Goal: Task Accomplishment & Management: Complete application form

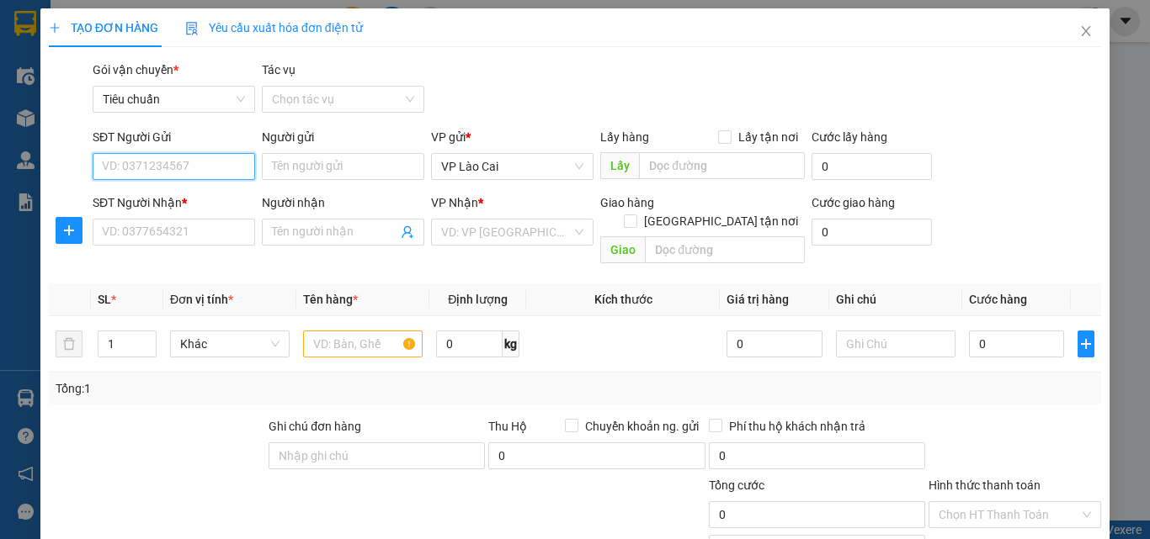
click at [209, 173] on input "SĐT Người Gửi" at bounding box center [174, 166] width 162 height 27
type input "0858585933"
click at [204, 185] on div "0858585933 0858585933" at bounding box center [172, 200] width 161 height 34
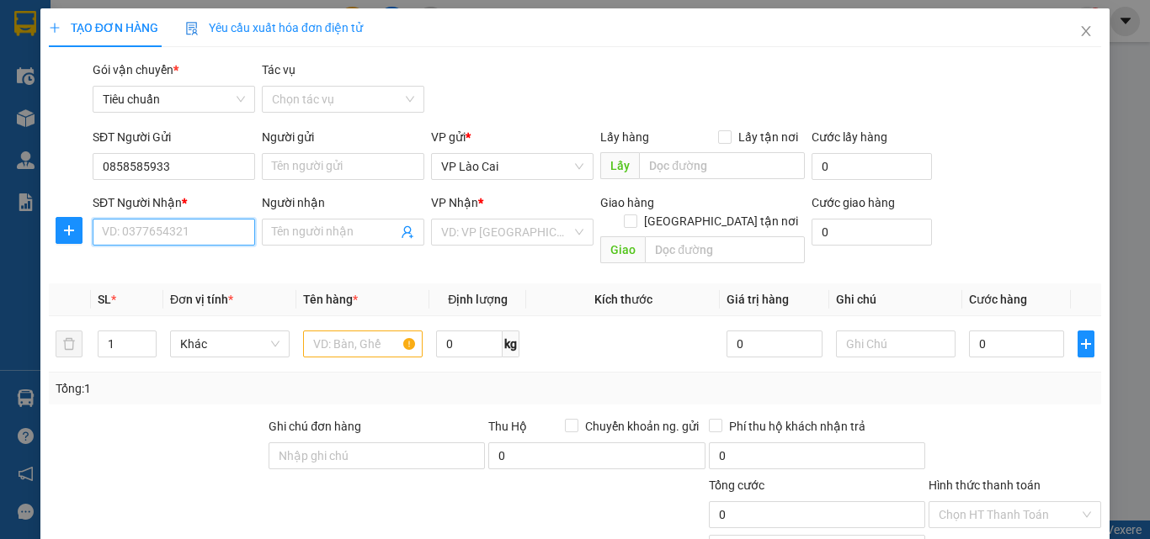
click at [194, 226] on input "SĐT Người Nhận *" at bounding box center [174, 232] width 162 height 27
click at [181, 263] on div "0916506212" at bounding box center [172, 266] width 141 height 19
type input "0916506212"
type input "CẨM PHẢ"
click at [377, 331] on input "text" at bounding box center [363, 344] width 120 height 27
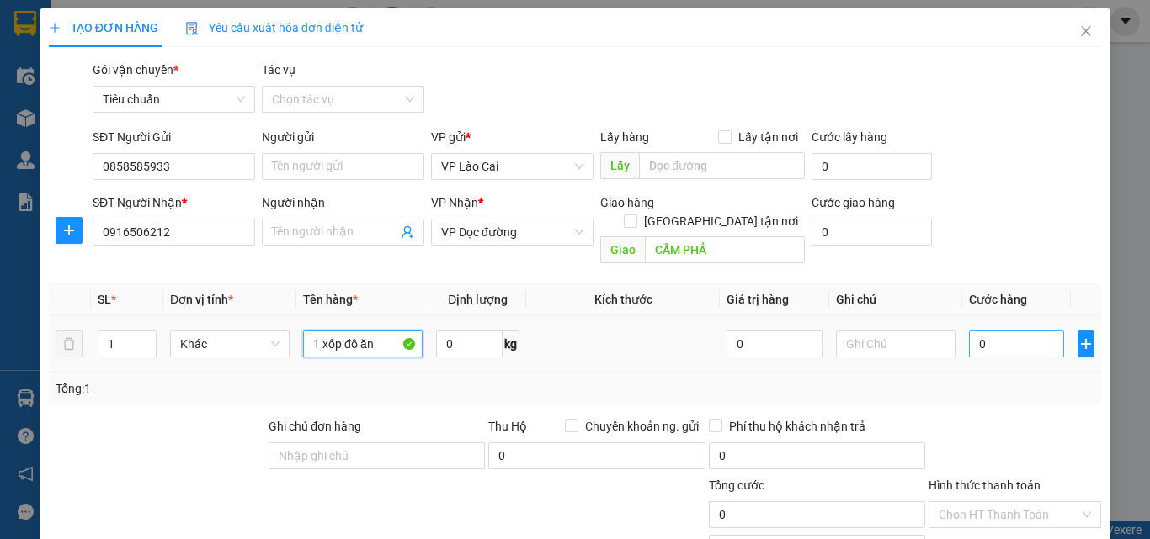
type input "1 xốp đồ ăn"
click at [980, 331] on input "0" at bounding box center [1016, 344] width 95 height 27
type input "1"
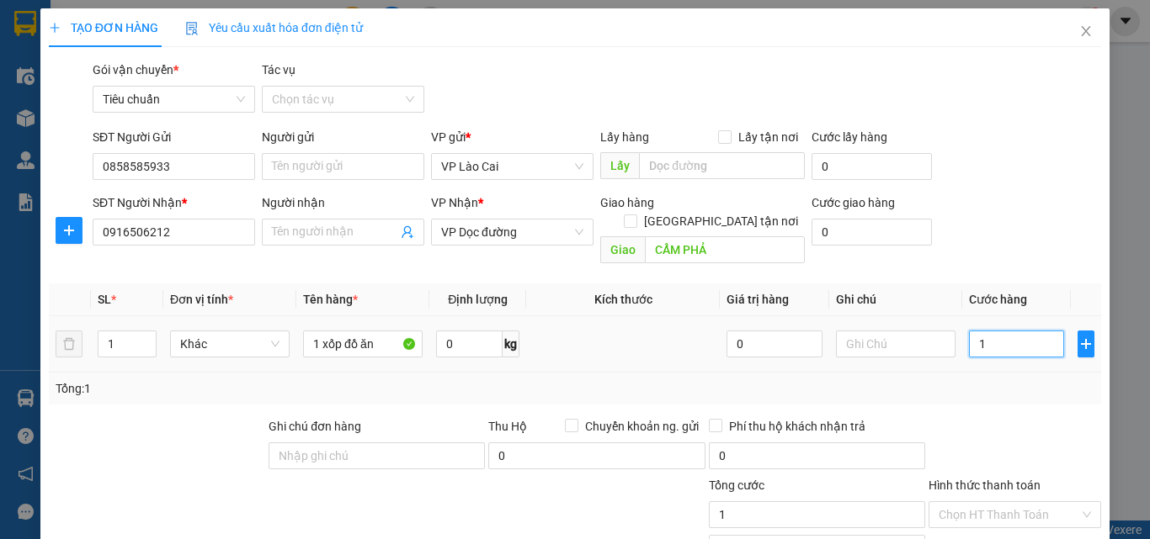
type input "15"
type input "150"
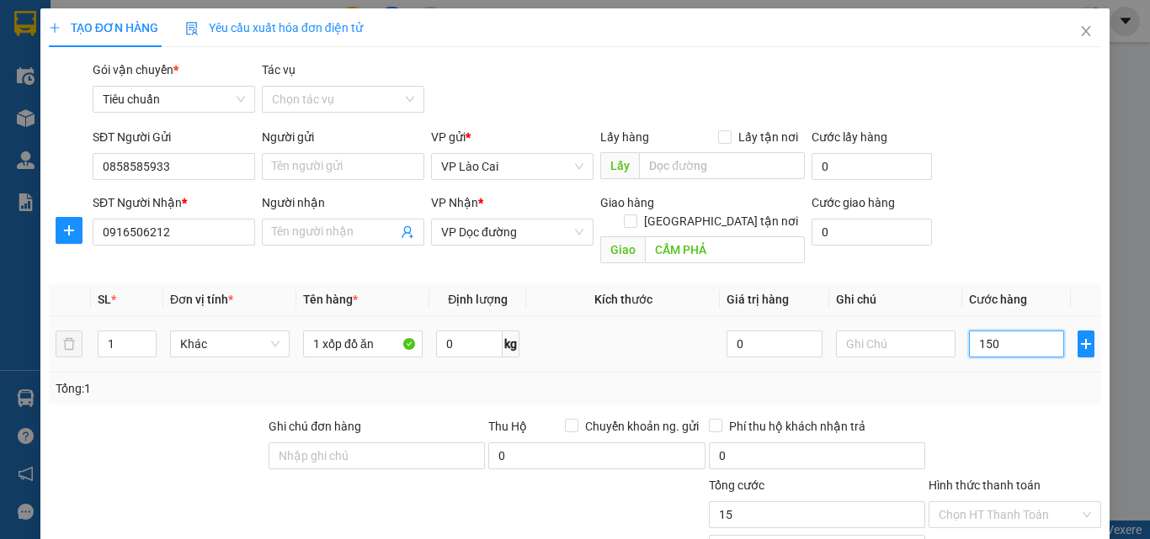
type input "150"
type input "150.000"
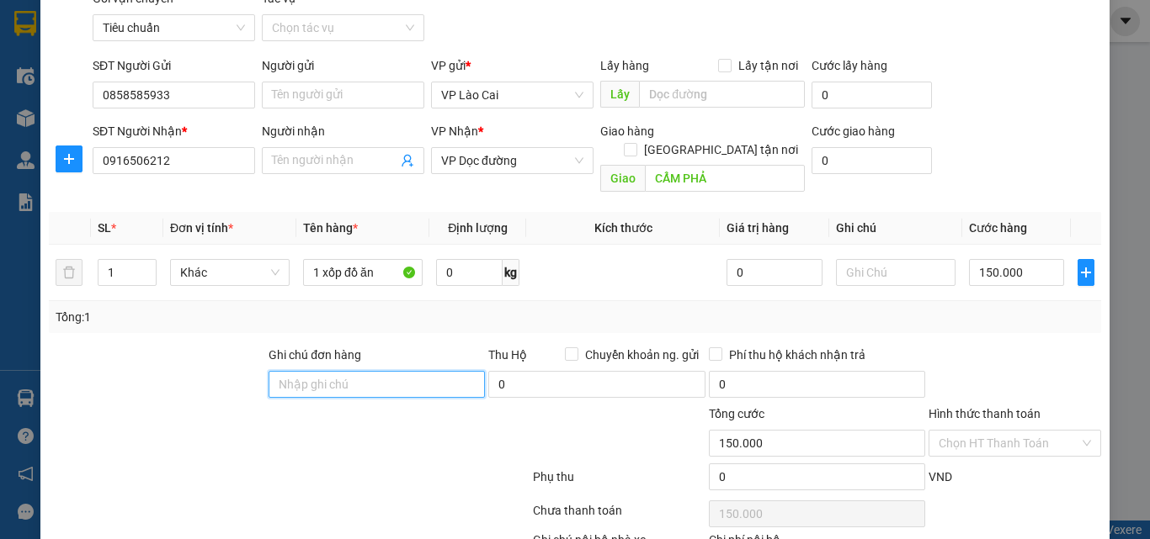
scroll to position [169, 0]
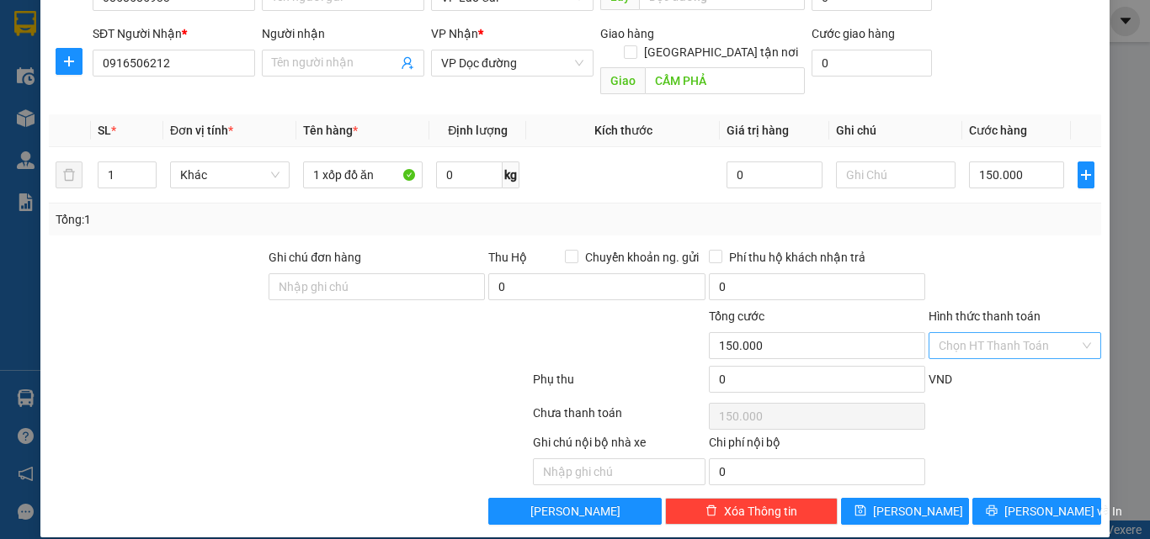
click at [1030, 338] on input "Hình thức thanh toán" at bounding box center [1008, 345] width 141 height 25
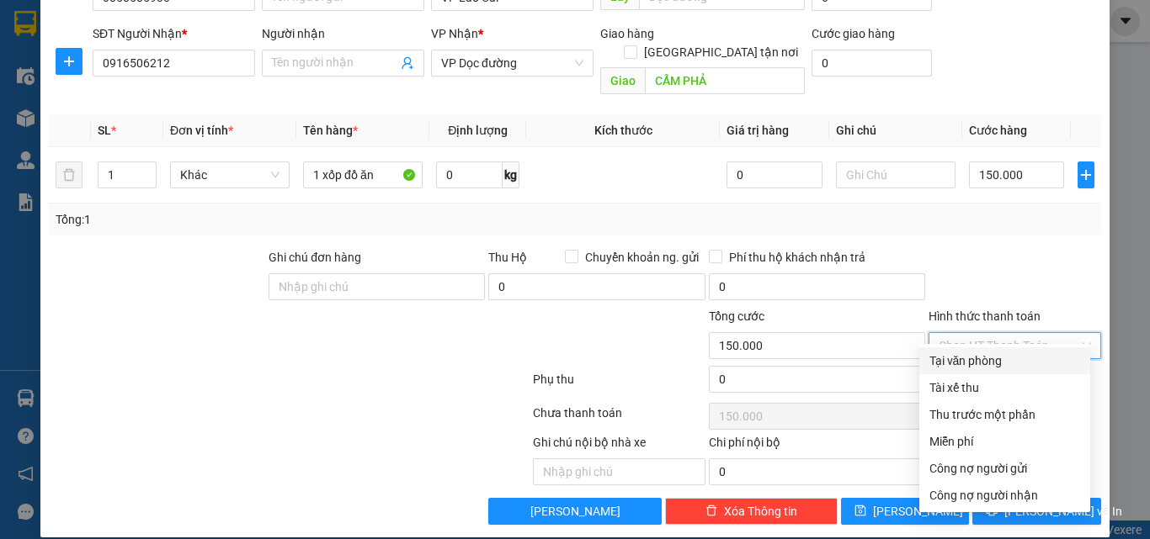
click at [1017, 353] on div "Tại văn phòng" at bounding box center [1004, 361] width 151 height 19
type input "0"
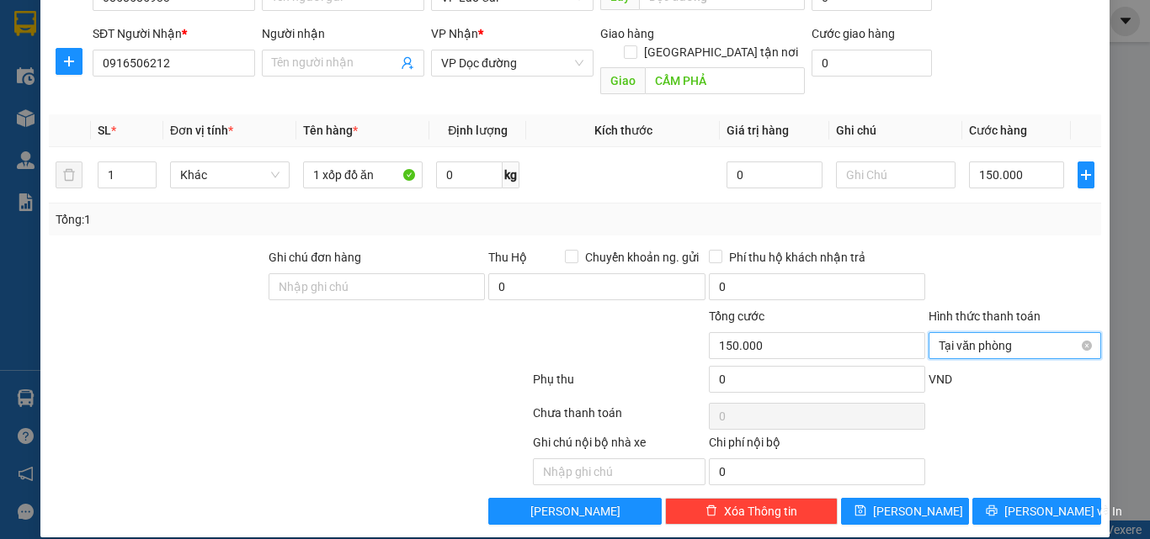
click at [988, 333] on span "Tại văn phòng" at bounding box center [1014, 345] width 152 height 25
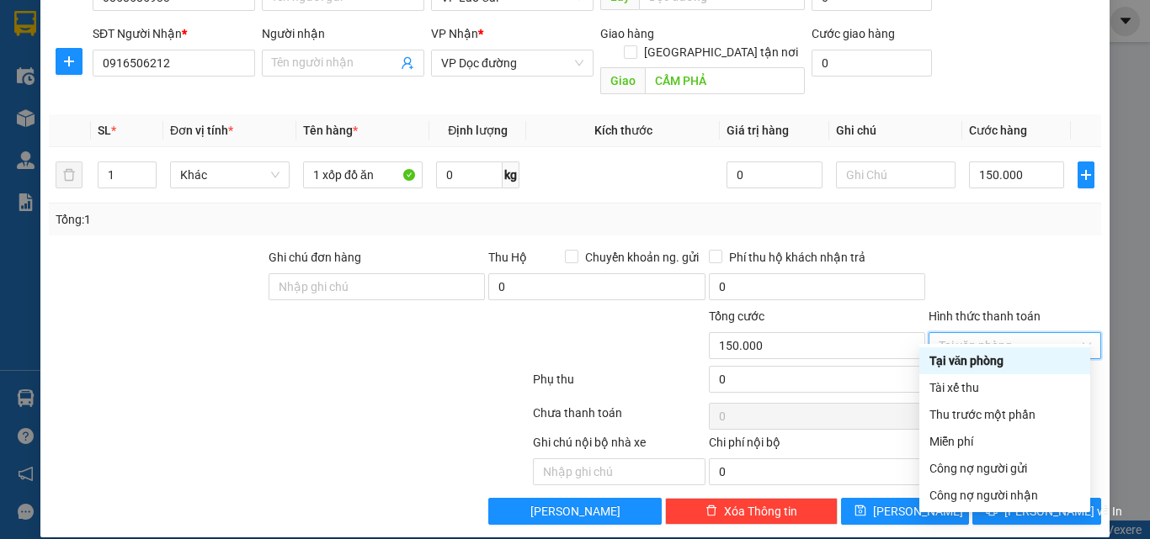
click at [982, 363] on div "Tại văn phòng" at bounding box center [1004, 361] width 151 height 19
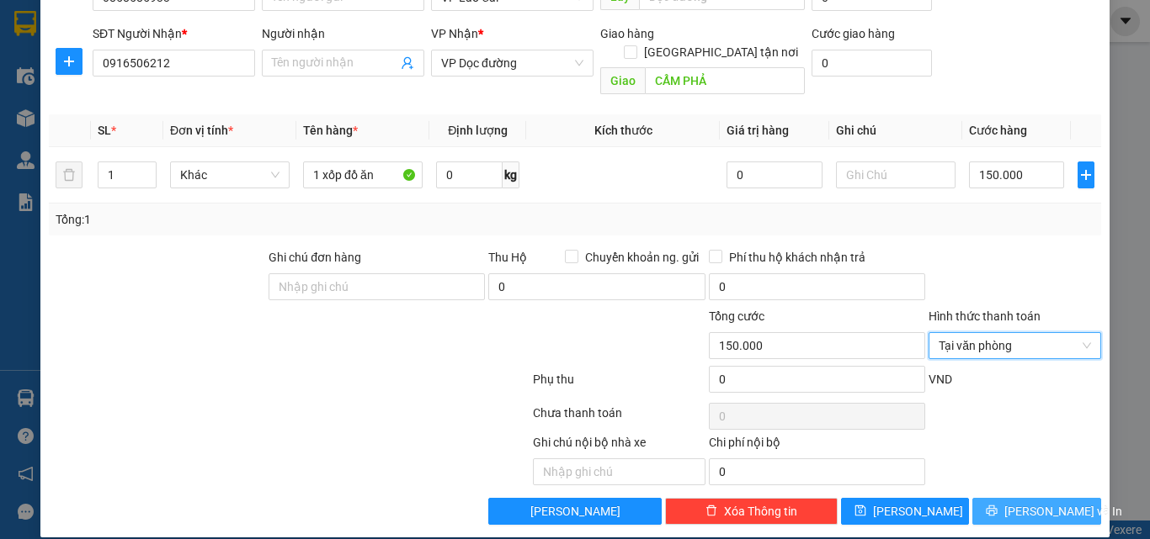
click at [1055, 502] on span "[PERSON_NAME] và In" at bounding box center [1063, 511] width 118 height 19
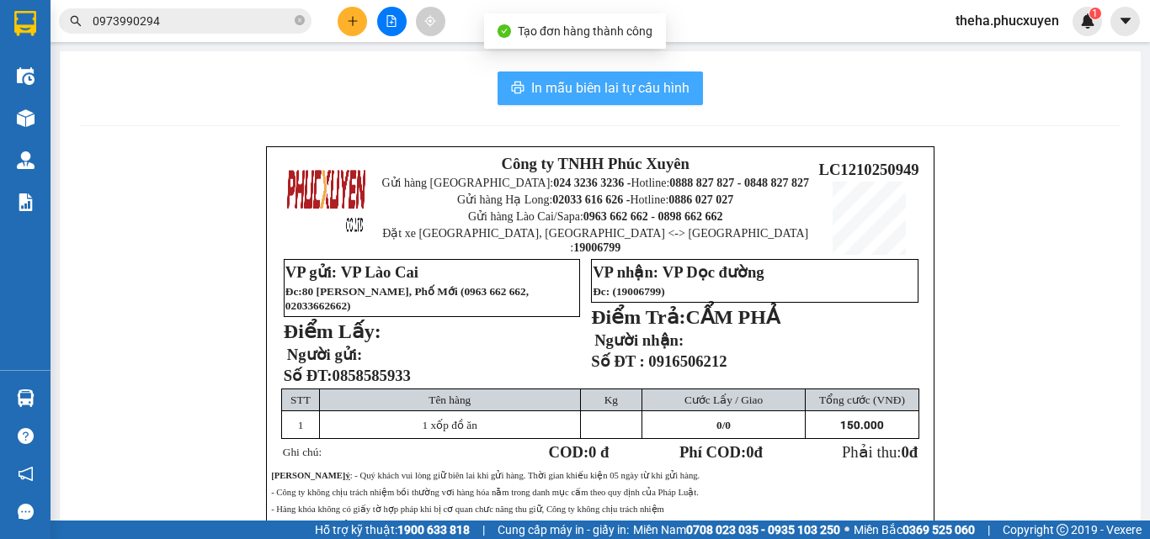
click at [578, 93] on span "In mẫu biên lai tự cấu hình" at bounding box center [610, 87] width 158 height 21
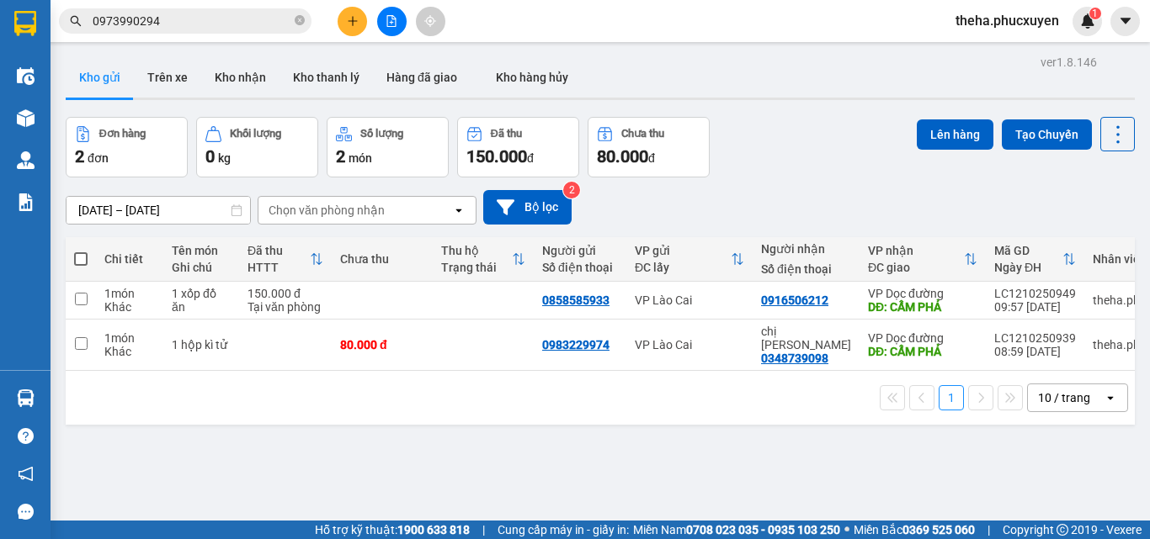
click at [344, 35] on div at bounding box center [391, 21] width 126 height 29
click at [348, 29] on button at bounding box center [351, 21] width 29 height 29
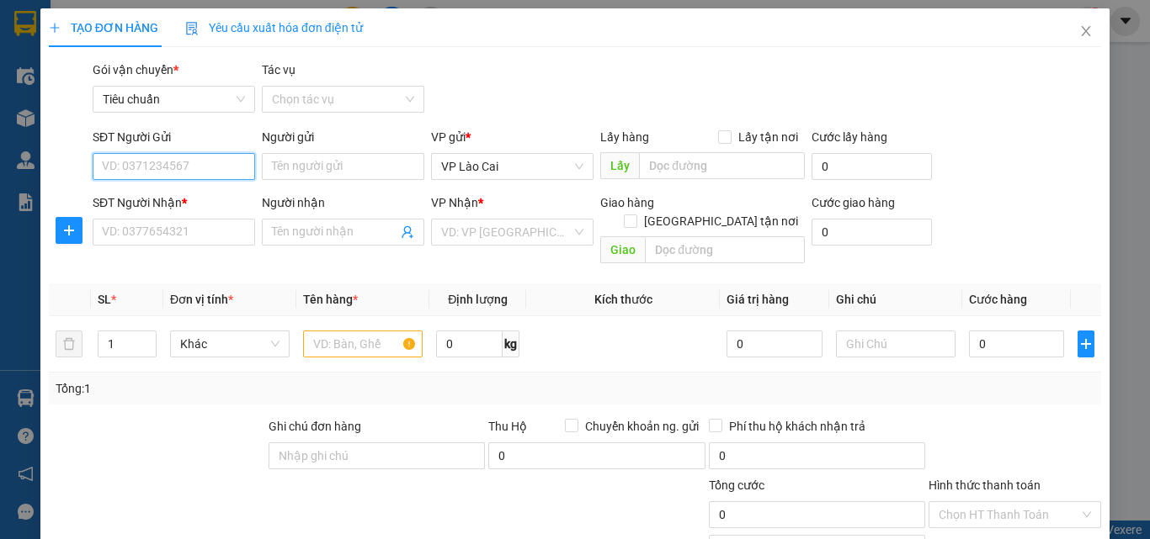
click at [159, 164] on input "SĐT Người Gửi" at bounding box center [174, 166] width 162 height 27
click at [159, 192] on div "0974876023" at bounding box center [172, 200] width 141 height 19
type input "0974876023"
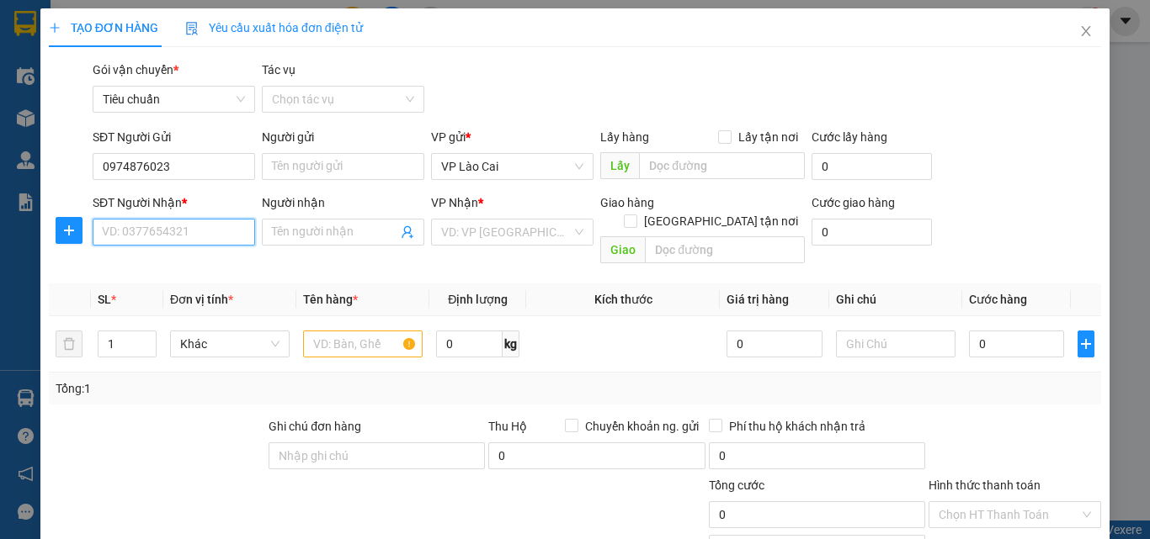
click at [180, 231] on input "SĐT Người Nhận *" at bounding box center [174, 232] width 162 height 27
type input "0918000128"
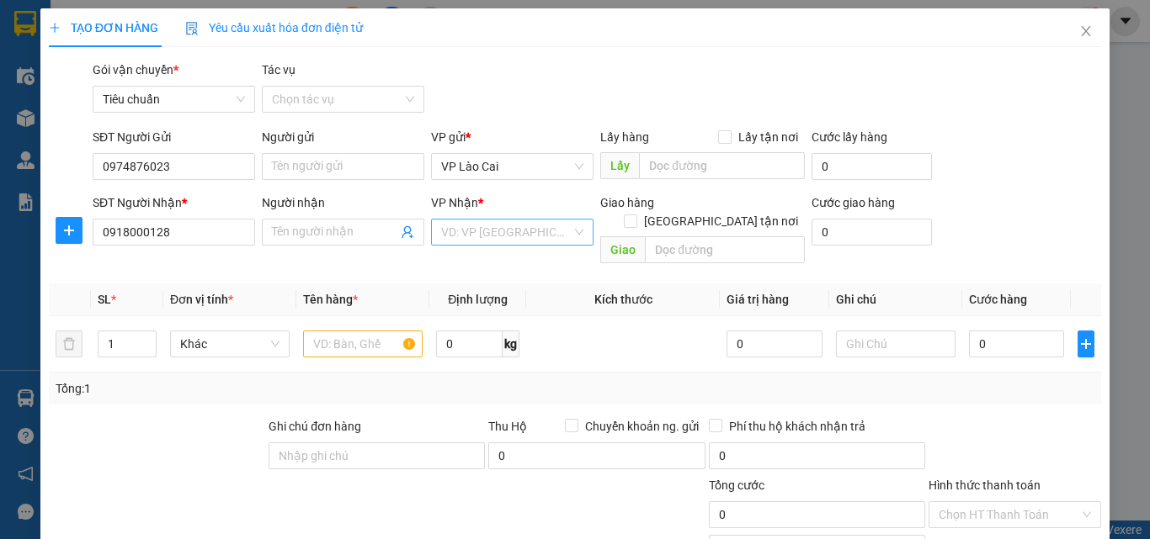
click at [470, 232] on input "search" at bounding box center [506, 232] width 130 height 25
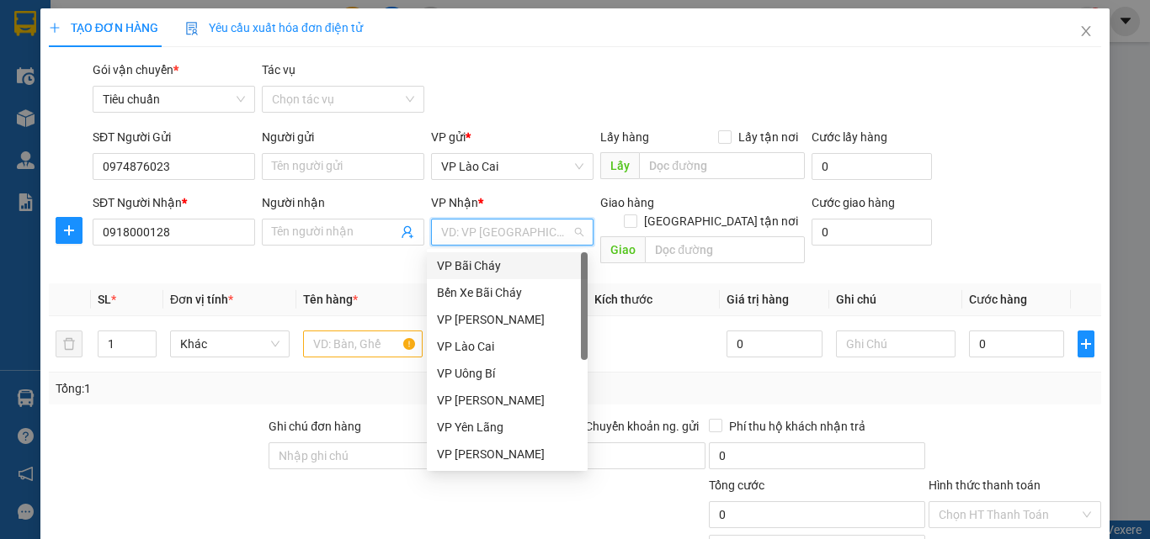
scroll to position [269, 0]
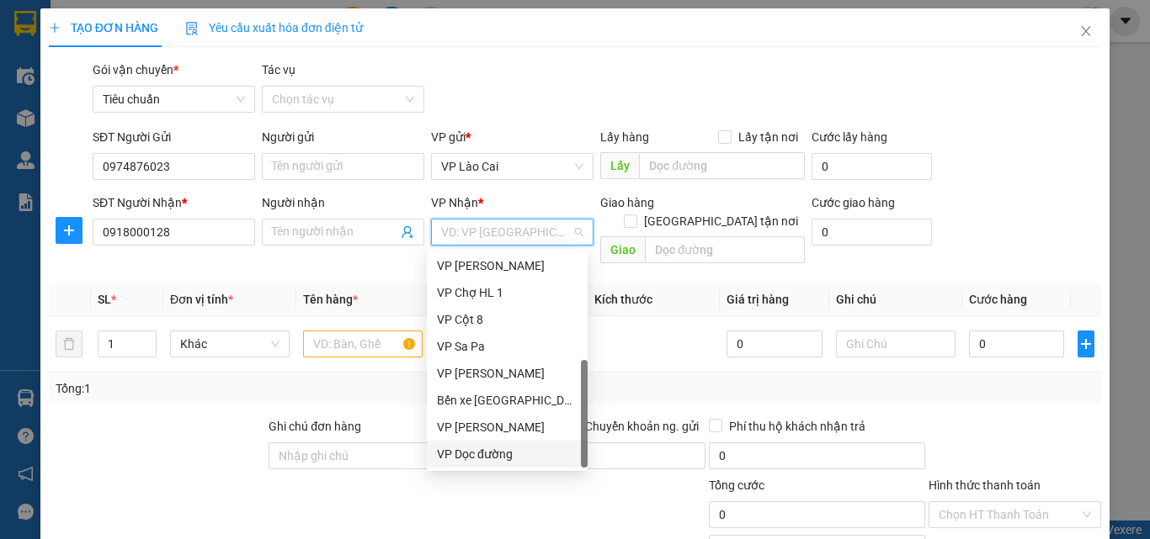
click at [496, 456] on div "VP Dọc đường" at bounding box center [507, 454] width 141 height 19
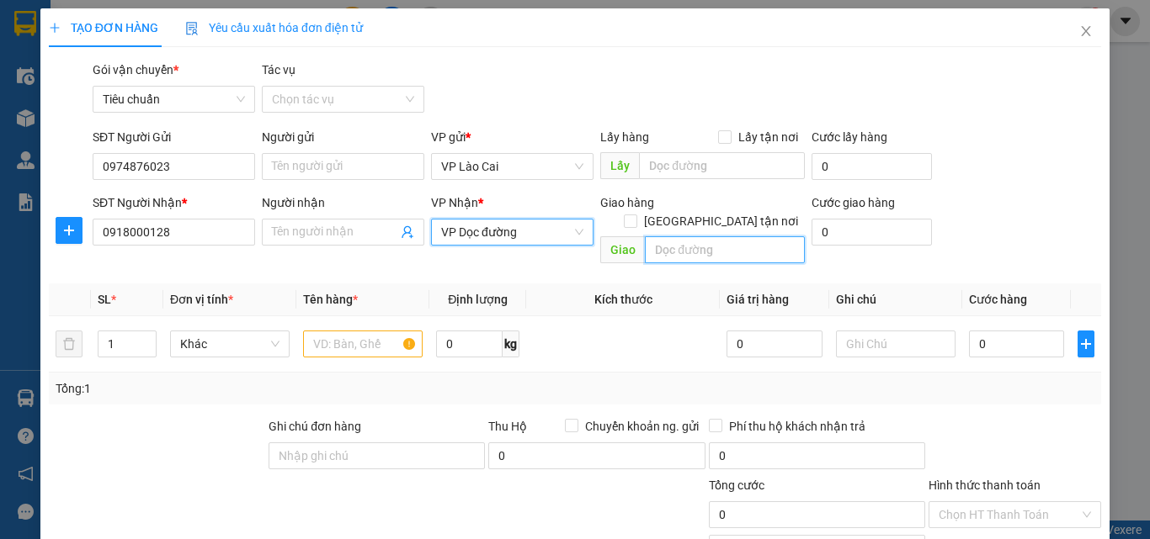
click at [733, 236] on input "text" at bounding box center [725, 249] width 160 height 27
type input "hạ long"
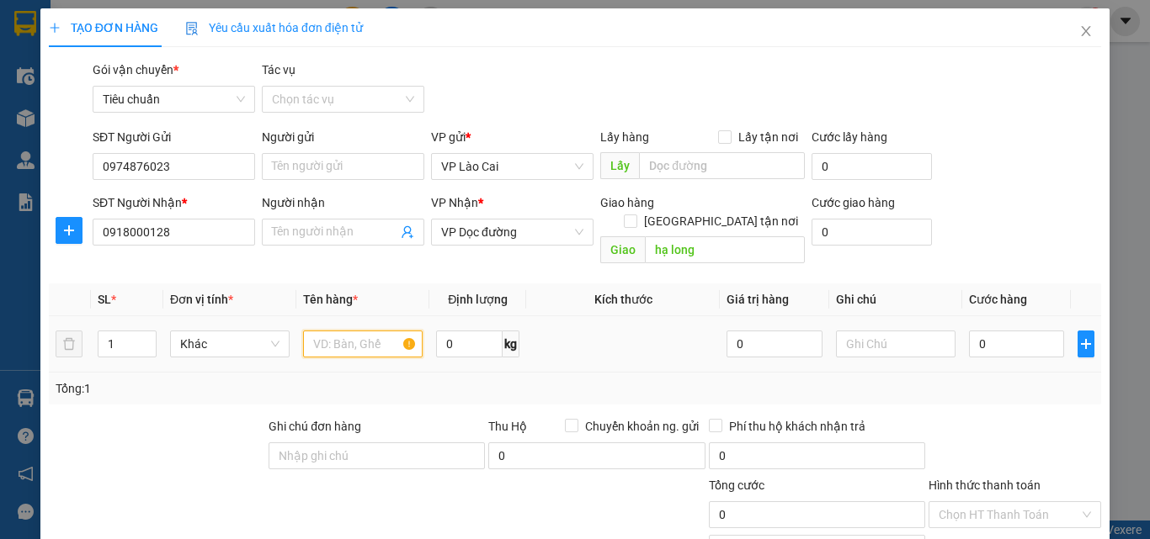
click at [359, 331] on input "text" at bounding box center [363, 344] width 120 height 27
type input "2"
type input "1 hộp hoa"
click at [1007, 331] on input "0" at bounding box center [1016, 344] width 95 height 27
type input "1"
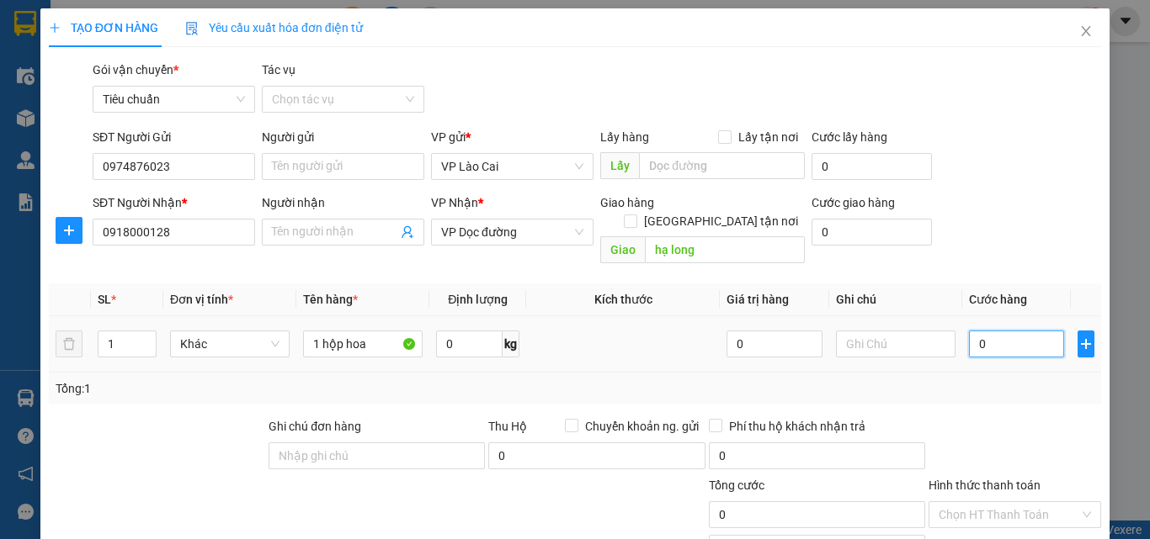
type input "1"
type input "12"
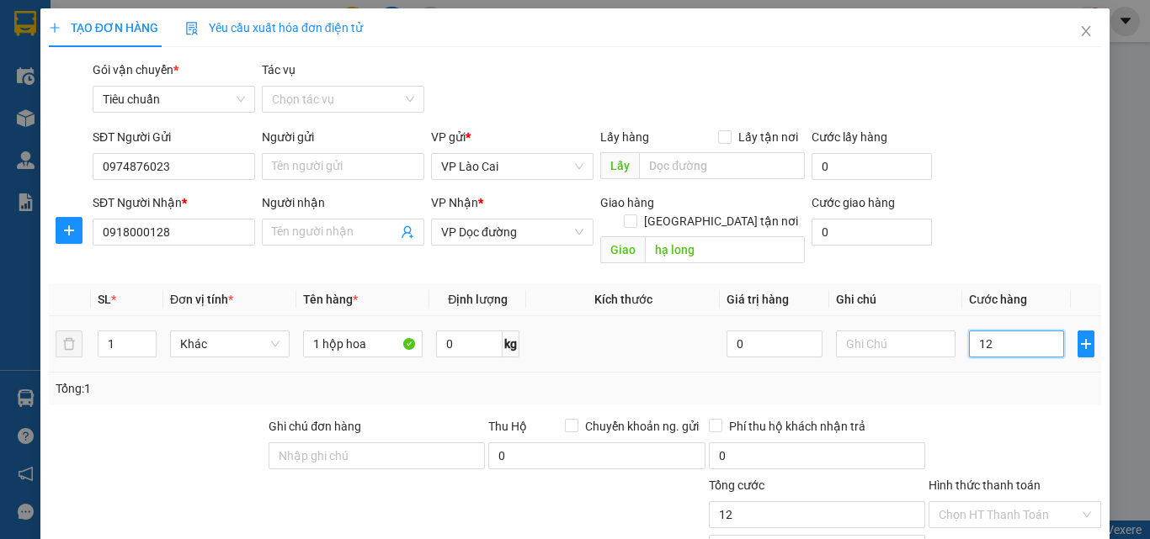
type input "120"
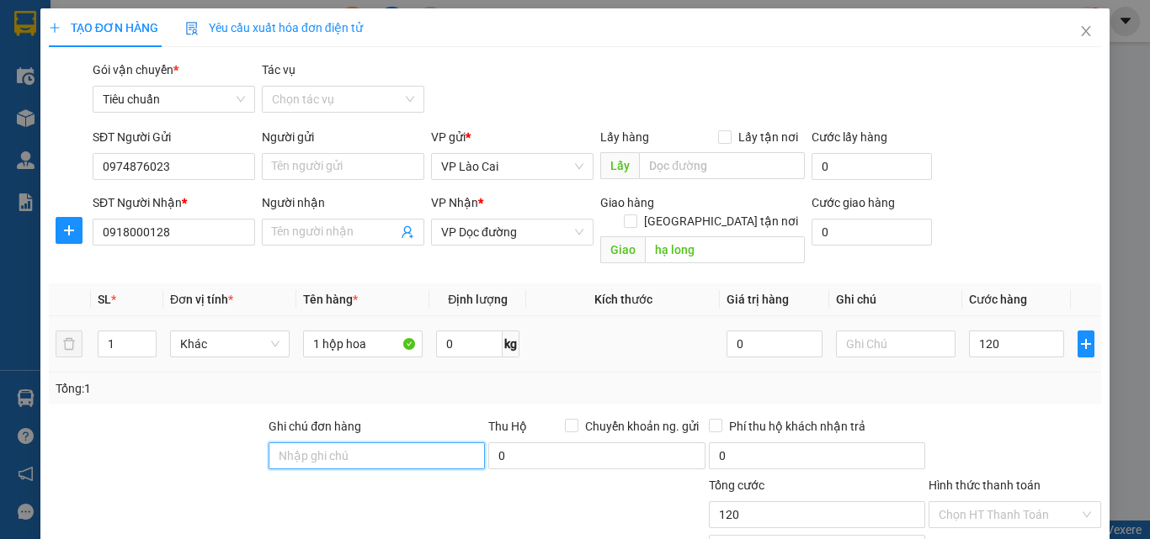
type input "120.000"
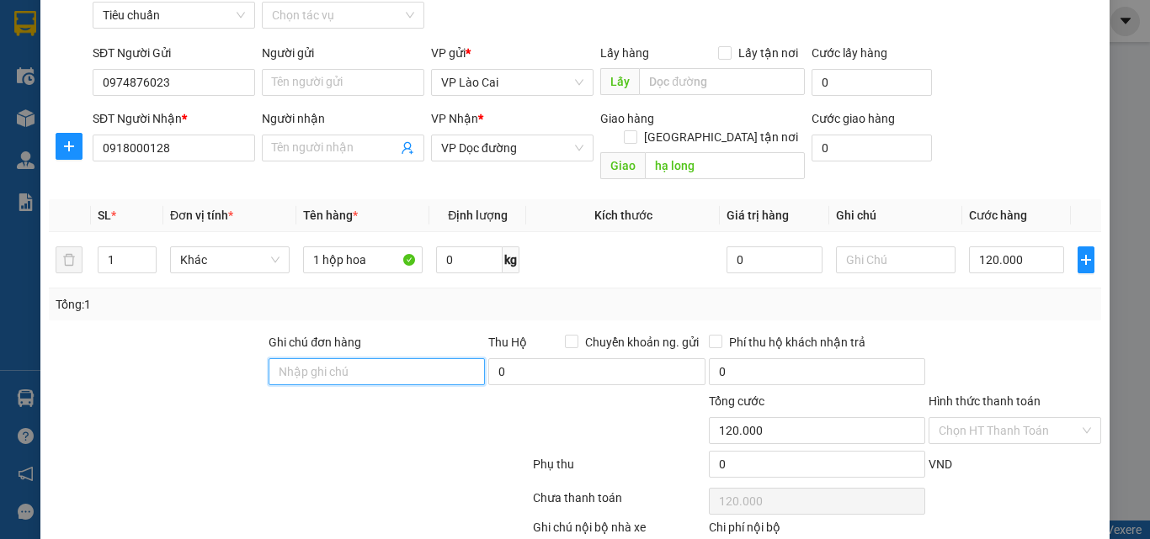
scroll to position [169, 0]
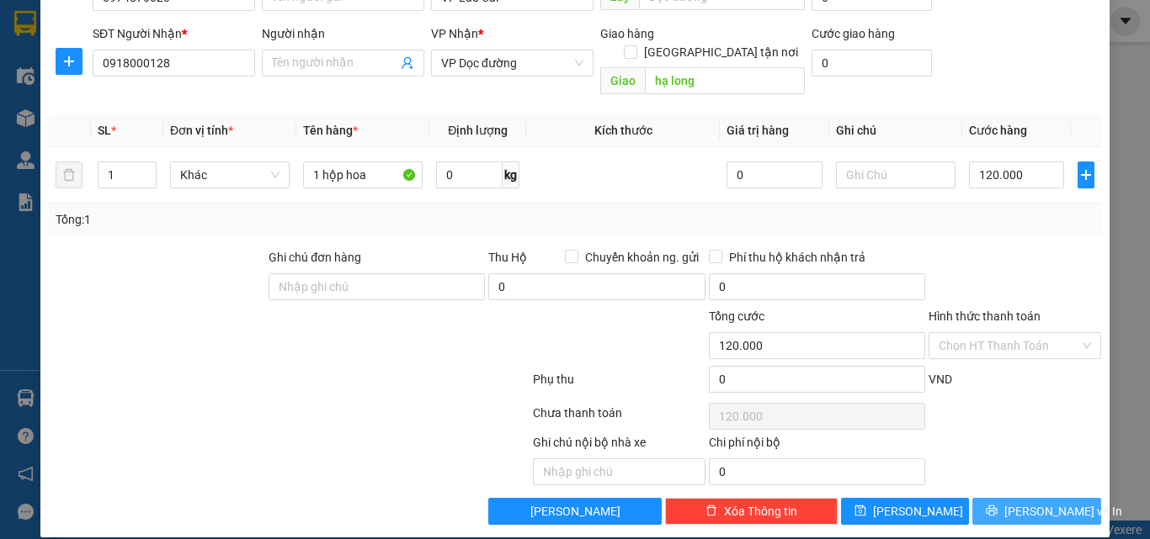
click at [1076, 498] on button "[PERSON_NAME] và In" at bounding box center [1036, 511] width 129 height 27
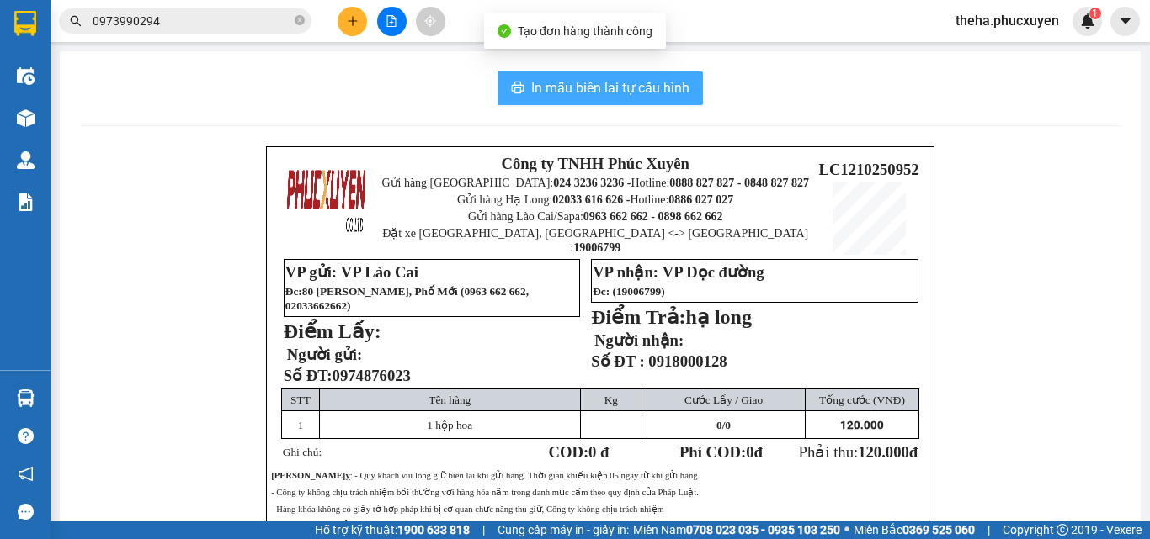
click at [598, 72] on button "In mẫu biên lai tự cấu hình" at bounding box center [599, 89] width 205 height 34
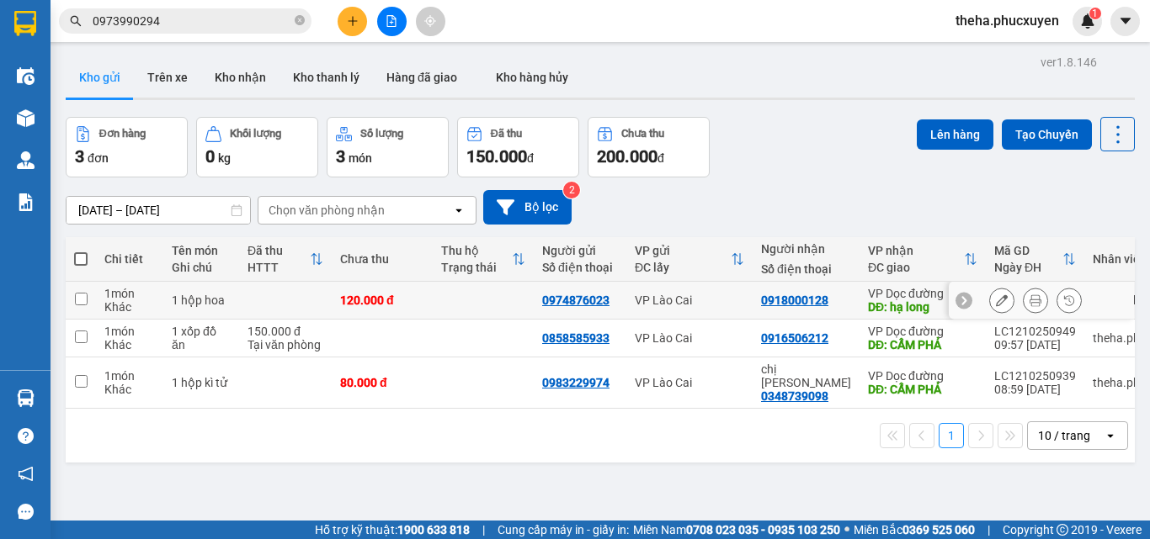
scroll to position [34, 0]
click at [362, 26] on button at bounding box center [351, 21] width 29 height 29
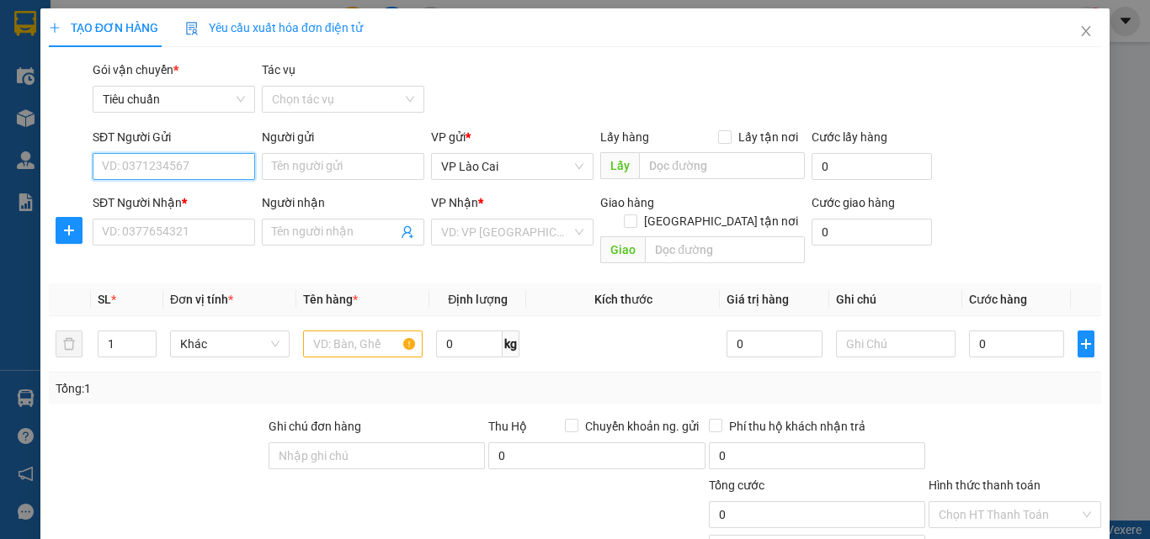
click at [190, 166] on input "SĐT Người Gửi" at bounding box center [174, 166] width 162 height 27
click at [177, 200] on div "0978668952" at bounding box center [172, 200] width 141 height 19
type input "0978668952"
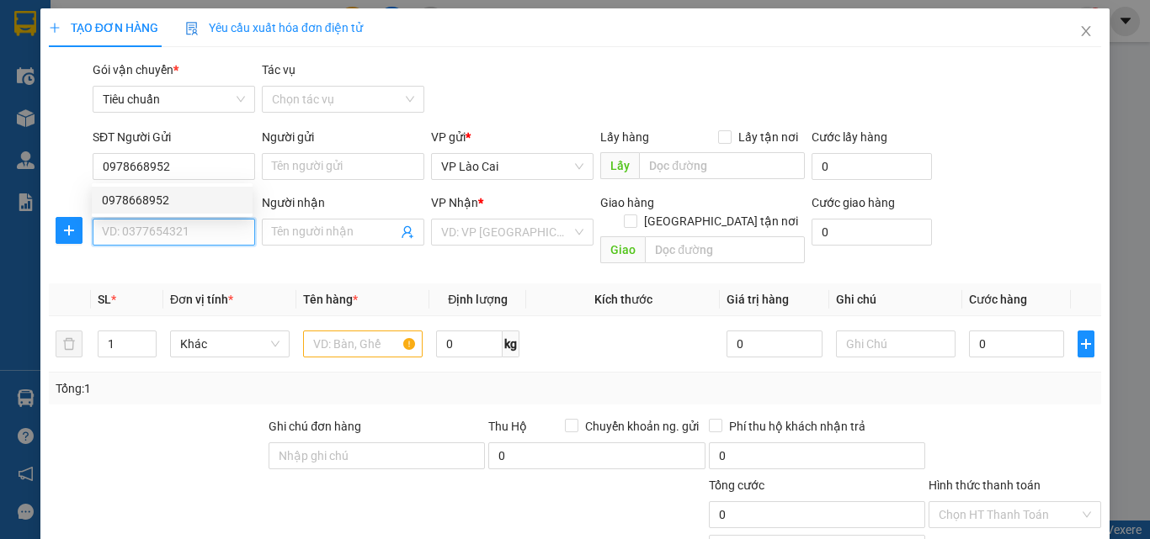
click at [174, 236] on input "SĐT Người Nhận *" at bounding box center [174, 232] width 162 height 27
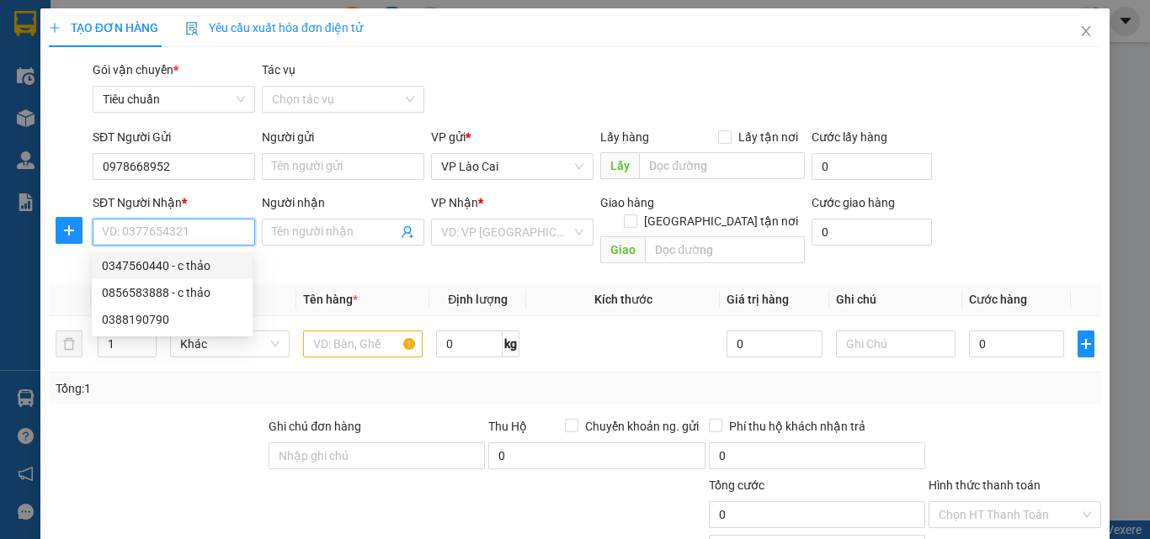
click at [157, 263] on div "0347560440 - c thảo" at bounding box center [172, 266] width 141 height 19
type input "0347560440"
type input "c thảo"
type input "CẨM PHẢ"
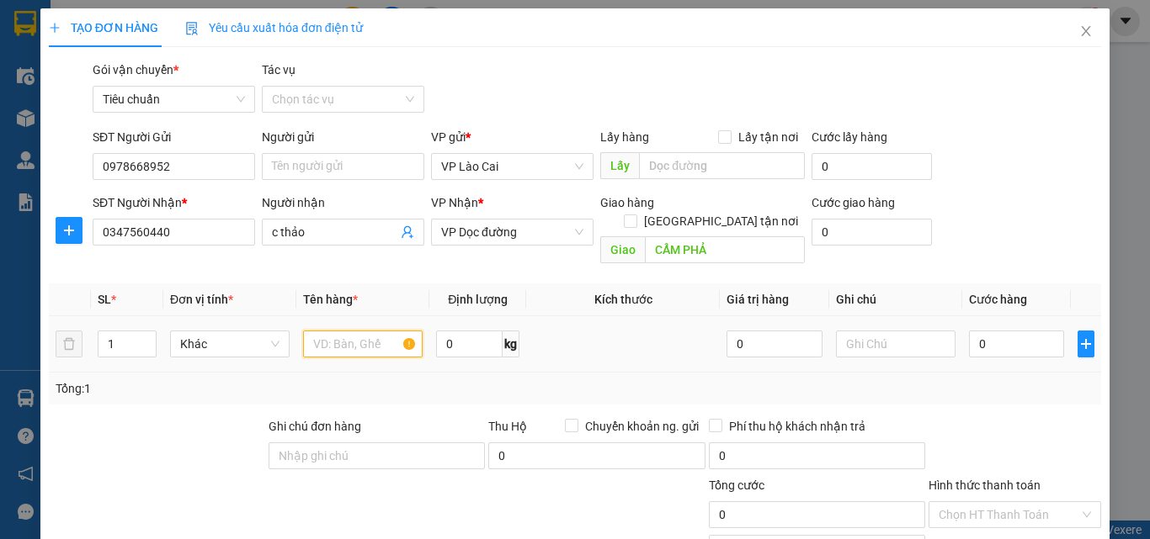
click at [368, 331] on input "text" at bounding box center [363, 344] width 120 height 27
type input "1 tải hạt dẻ 30kg + 1 chậu dâu"
click at [1021, 331] on input "0" at bounding box center [1016, 344] width 95 height 27
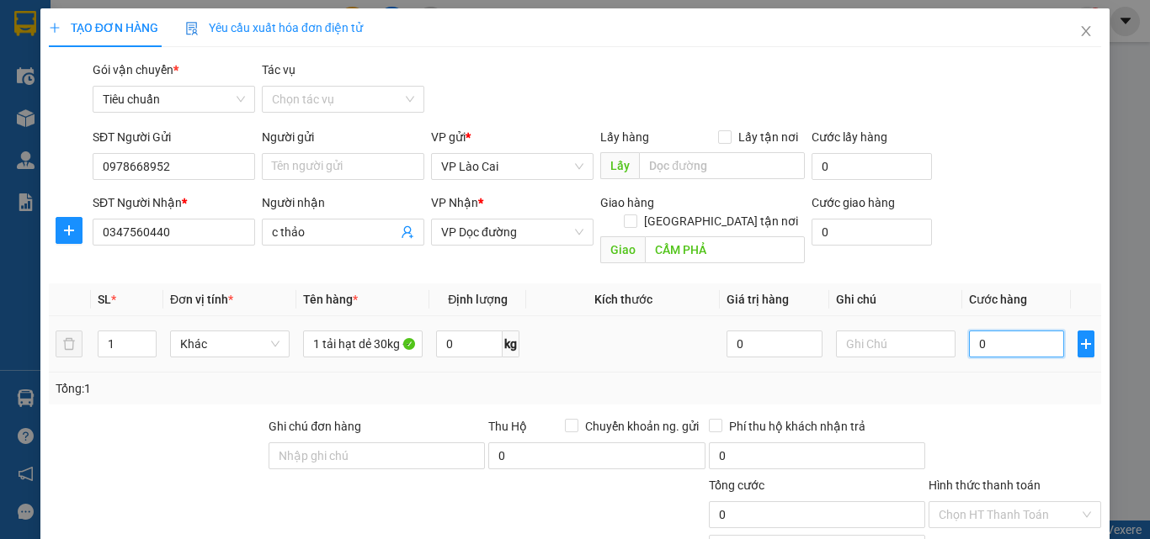
type input "1"
type input "14"
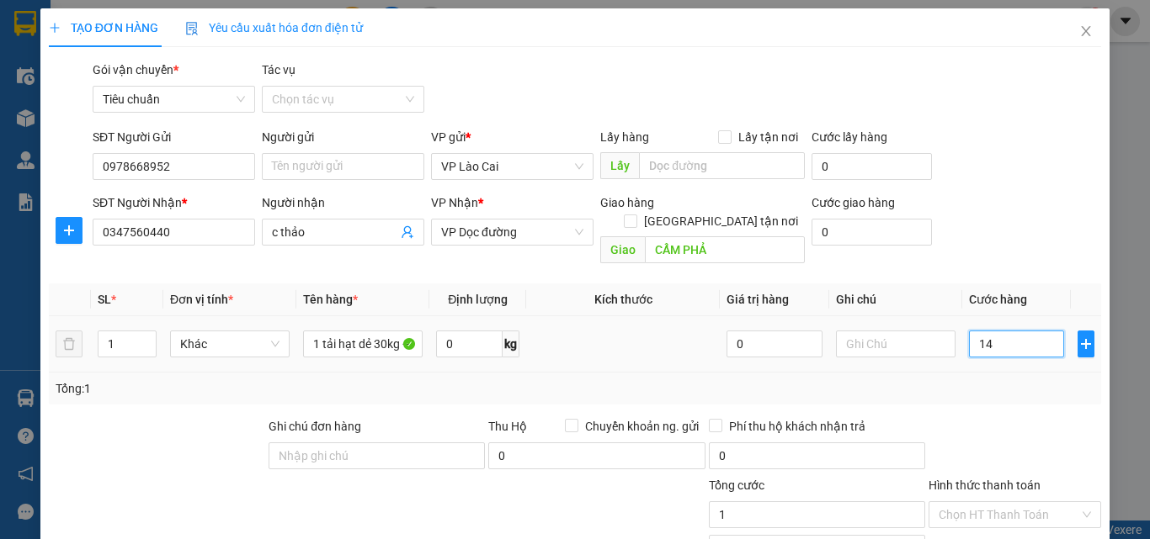
type input "14"
type input "14.000"
click at [1021, 331] on input "14.000" at bounding box center [1016, 344] width 95 height 27
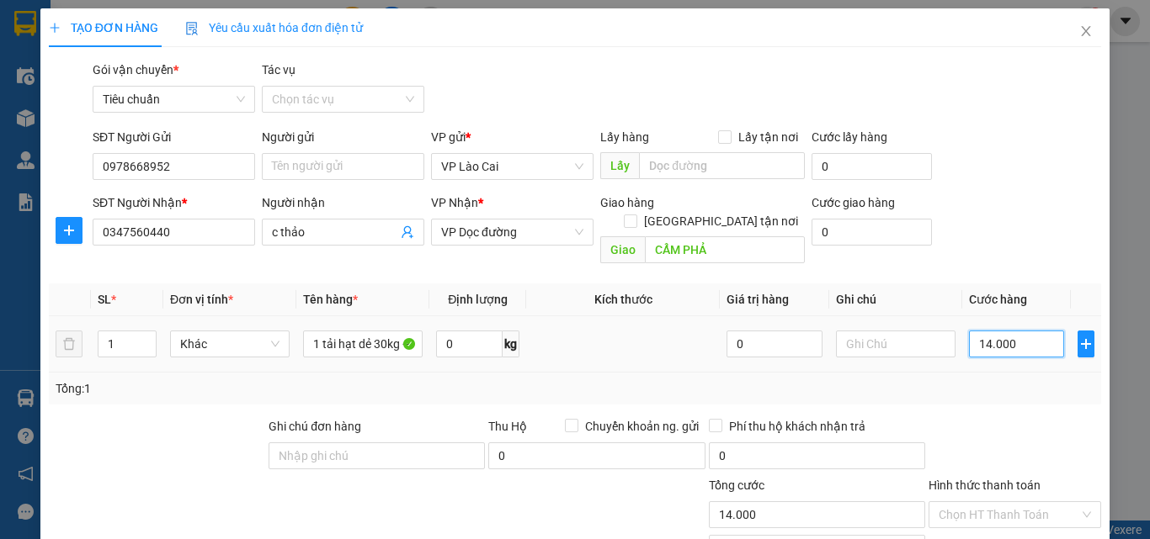
type input "1"
type input "14"
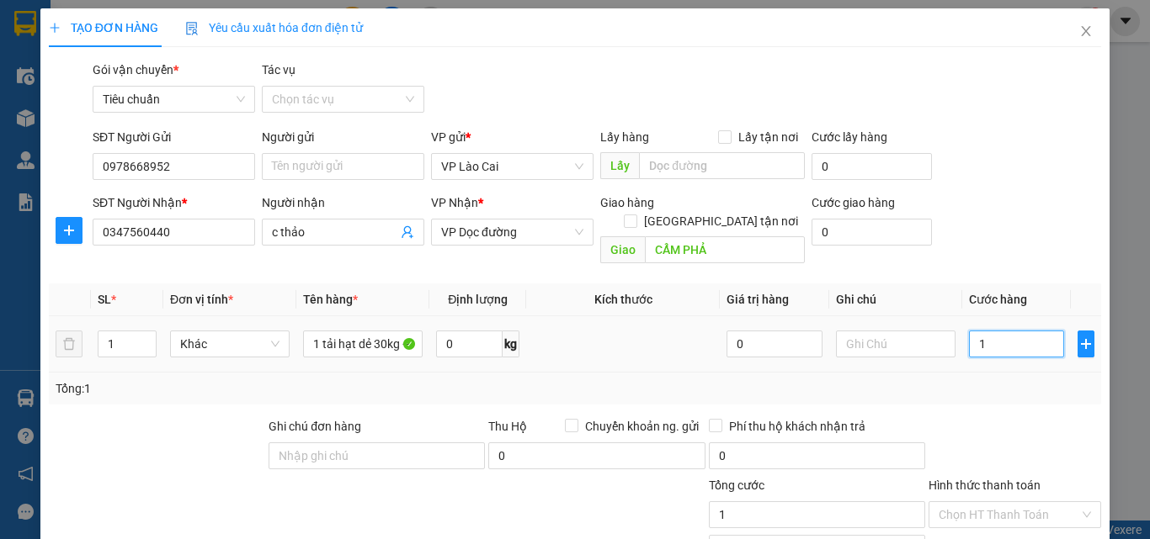
type input "14"
type input "140"
type input "140.000"
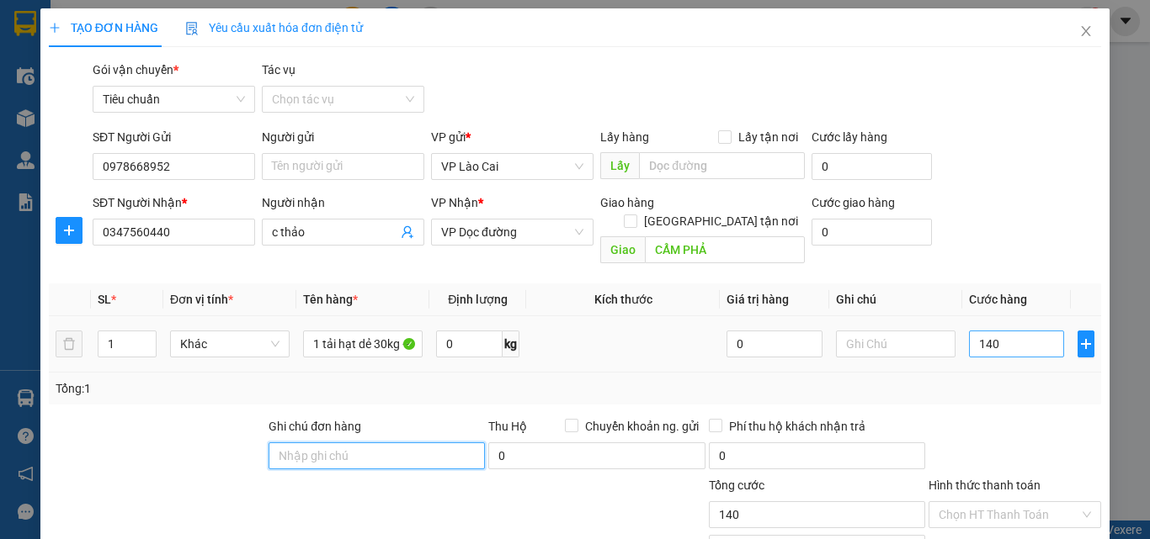
type input "140.000"
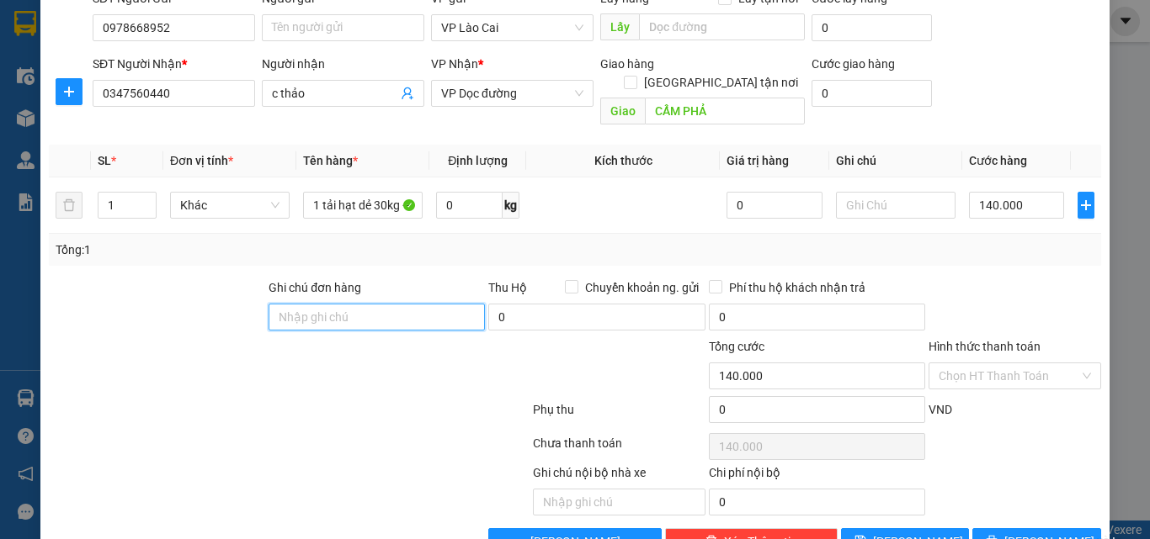
scroll to position [169, 0]
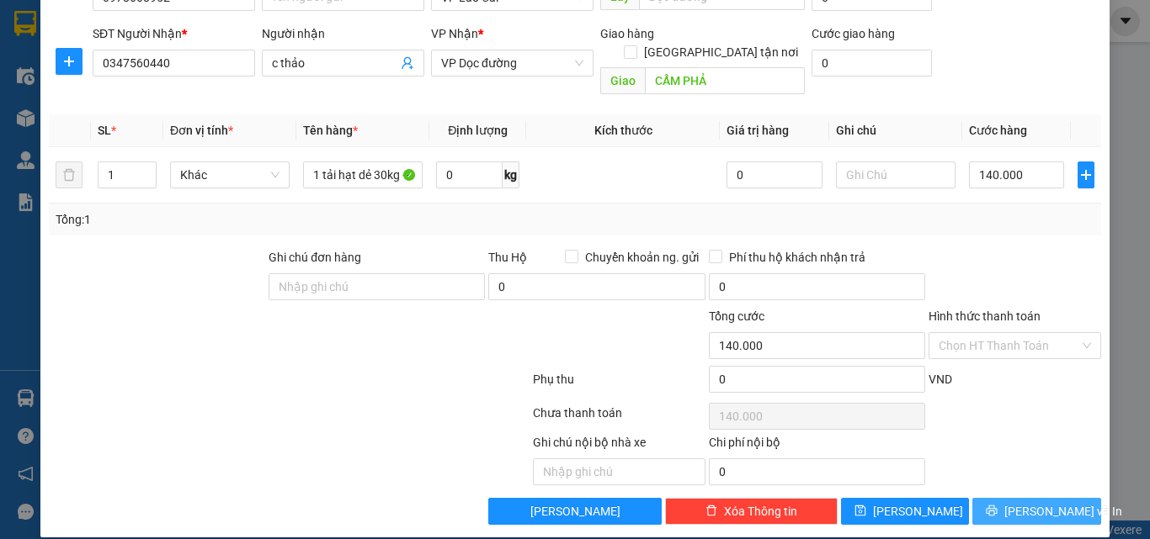
click at [1073, 498] on button "[PERSON_NAME] và In" at bounding box center [1036, 511] width 129 height 27
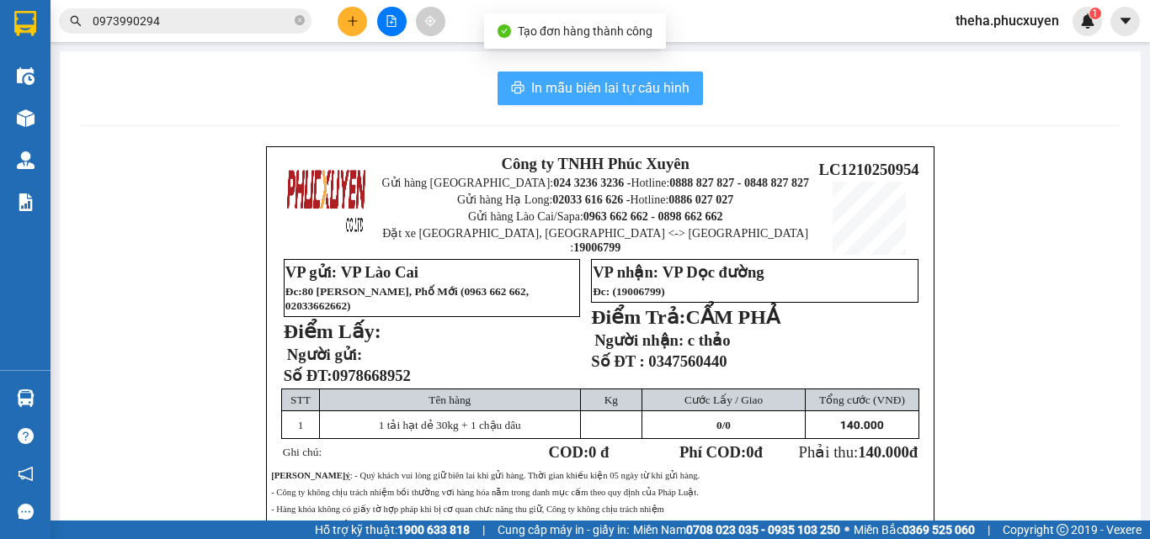
click at [679, 73] on button "In mẫu biên lai tự cấu hình" at bounding box center [599, 89] width 205 height 34
